Goal: Entertainment & Leisure: Consume media (video, audio)

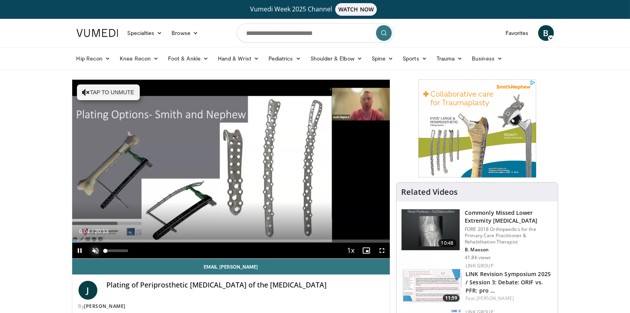
click at [97, 249] on span "Video Player" at bounding box center [96, 251] width 16 height 16
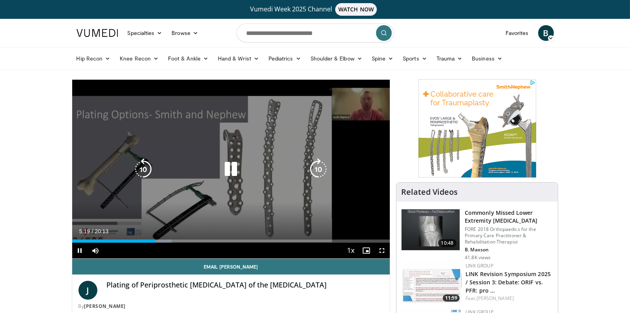
click at [233, 169] on icon "Video Player" at bounding box center [231, 169] width 22 height 22
click at [233, 179] on icon "Video Player" at bounding box center [231, 169] width 22 height 22
click at [219, 170] on div "Video Player" at bounding box center [230, 169] width 191 height 16
click at [233, 168] on icon "Video Player" at bounding box center [231, 169] width 22 height 22
click at [179, 185] on div "10 seconds Tap to unmute" at bounding box center [231, 169] width 318 height 179
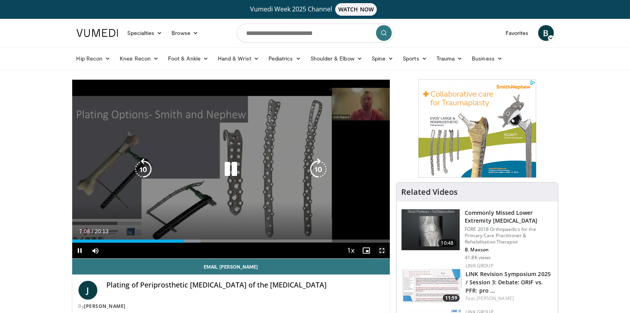
drag, startPoint x: 381, startPoint y: 249, endPoint x: 382, endPoint y: 278, distance: 28.7
click at [381, 249] on span "Video Player" at bounding box center [382, 251] width 16 height 16
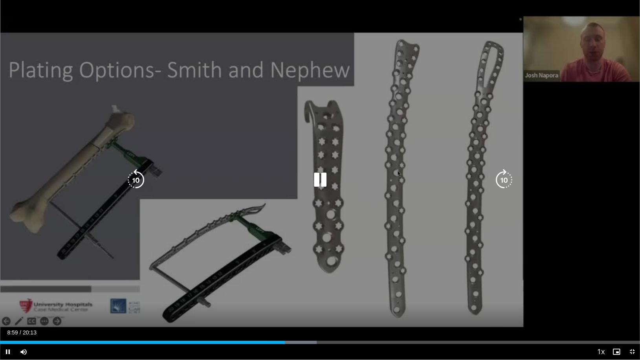
click at [264, 176] on div "Video Player" at bounding box center [320, 180] width 384 height 16
click at [325, 179] on icon "Video Player" at bounding box center [320, 180] width 22 height 22
click at [316, 178] on icon "Video Player" at bounding box center [320, 180] width 22 height 22
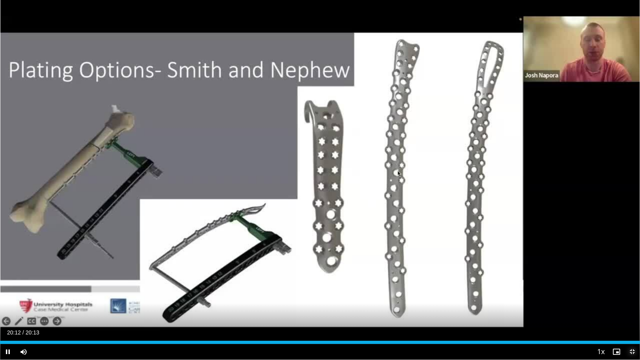
click at [481, 312] on span "Video Player" at bounding box center [632, 352] width 16 height 16
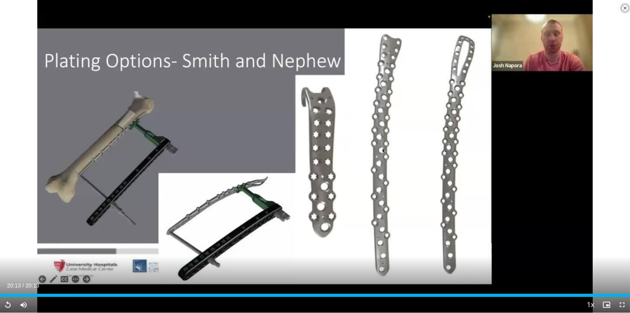
scroll to position [471, 0]
